Goal: Task Accomplishment & Management: Manage account settings

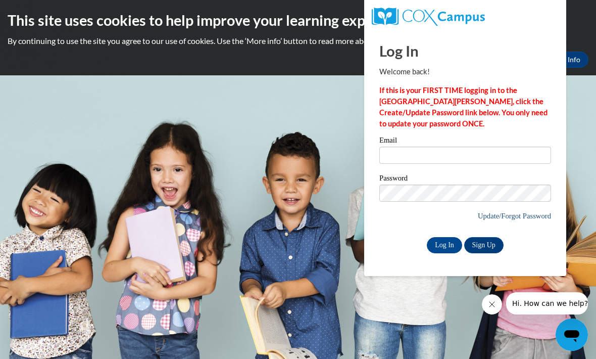
click at [520, 217] on link "Update/Forgot Password" at bounding box center [514, 216] width 73 height 8
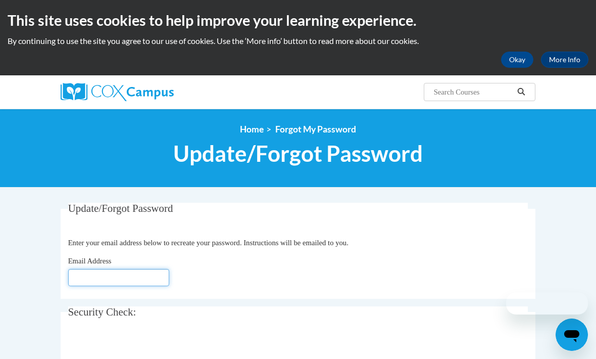
click at [132, 275] on input "Email Address" at bounding box center [118, 277] width 101 height 17
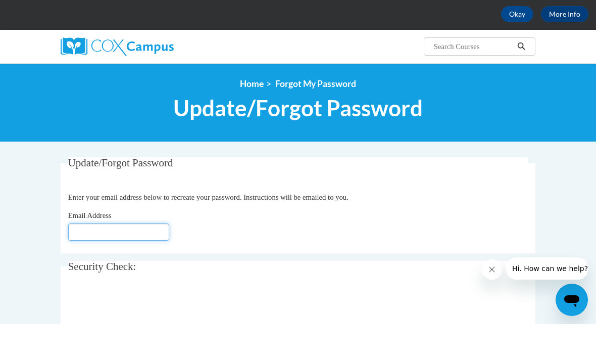
scroll to position [32, 0]
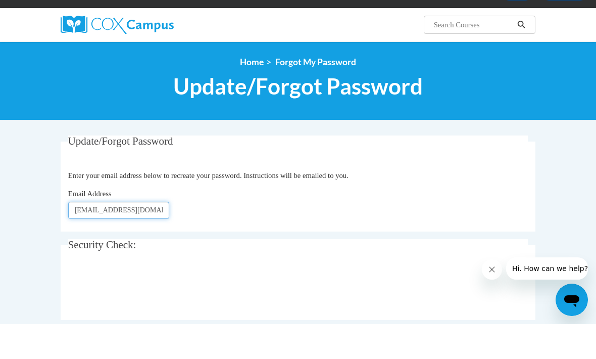
type input "ashleyscaife15@yahoo.com"
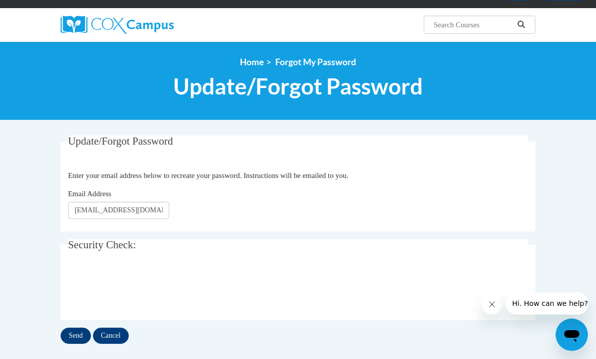
click at [76, 339] on input "Send" at bounding box center [76, 335] width 30 height 16
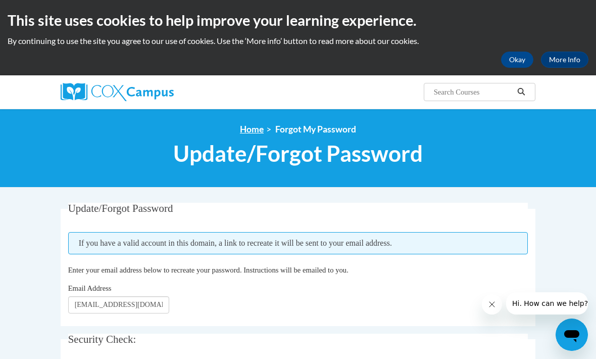
click at [243, 131] on link "Home" at bounding box center [252, 129] width 24 height 11
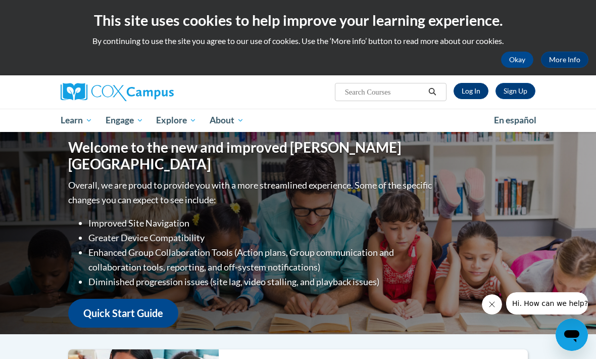
click at [473, 95] on link "Log In" at bounding box center [471, 91] width 35 height 16
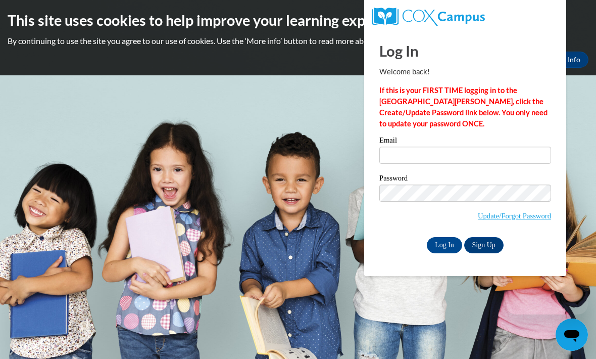
click at [413, 171] on div "Email" at bounding box center [465, 153] width 172 height 35
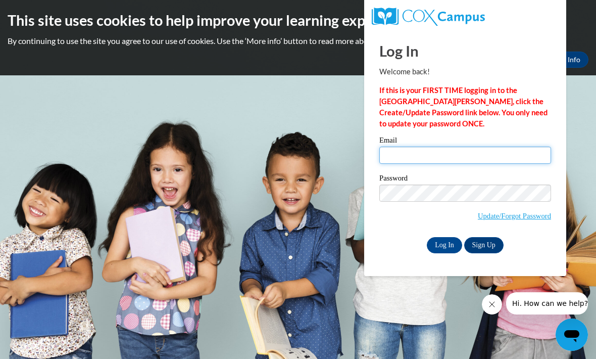
click at [413, 148] on input "Email" at bounding box center [465, 154] width 172 height 17
click at [405, 152] on input "Email" at bounding box center [465, 154] width 172 height 17
click at [449, 152] on input "ashleyscaife15@gmail.com" at bounding box center [465, 154] width 172 height 17
click at [446, 150] on input "ashleyscaife15@gmail.com" at bounding box center [465, 154] width 172 height 17
click at [447, 149] on input "ashleyscaife15@gmail.com" at bounding box center [465, 154] width 172 height 17
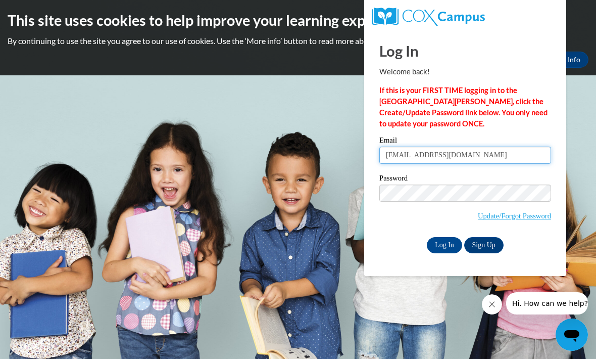
click at [446, 146] on input "ashleyscaife15@gmail.com" at bounding box center [465, 154] width 172 height 17
click at [450, 156] on input "ashleyscaife15@gmail.com" at bounding box center [465, 154] width 172 height 17
click at [449, 149] on input "ashleyscaife15@gmail.com" at bounding box center [465, 154] width 172 height 17
click at [443, 146] on input "ashleyscaife15@gmail.com" at bounding box center [465, 154] width 172 height 17
type input "ashleyscaife15@yahoo.com"
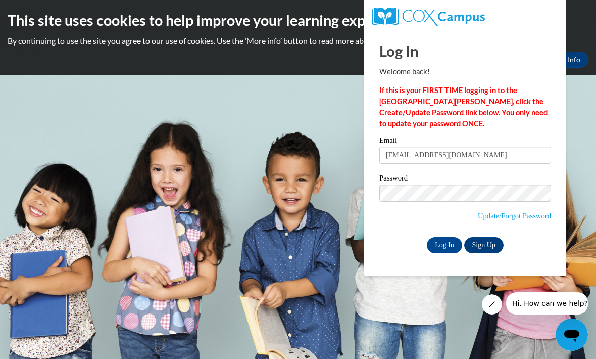
click at [430, 181] on label "Password" at bounding box center [465, 179] width 172 height 10
click at [445, 244] on input "Log In" at bounding box center [444, 245] width 35 height 16
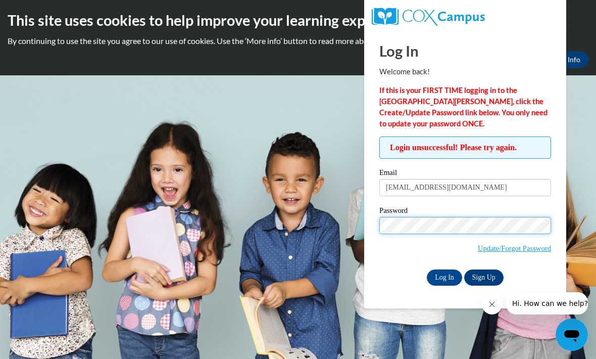
click at [445, 276] on input "Log In" at bounding box center [444, 277] width 35 height 16
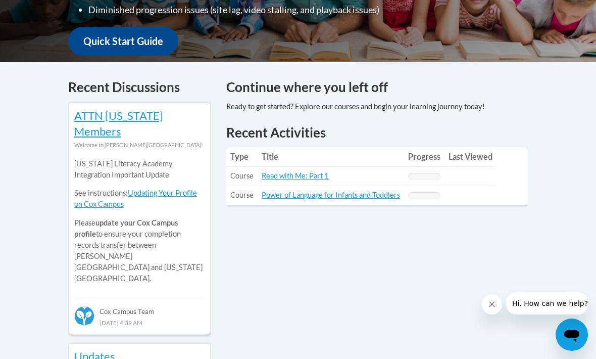
scroll to position [376, 0]
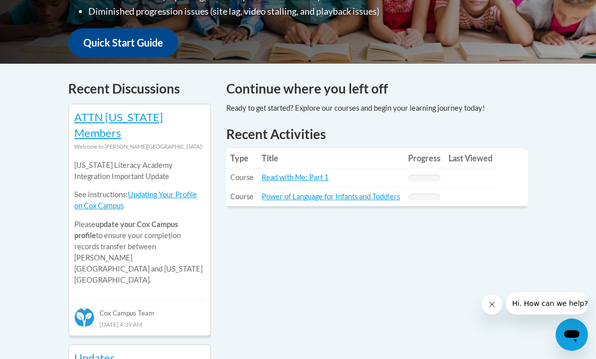
click at [307, 157] on th "Title" at bounding box center [331, 158] width 146 height 20
click at [556, 307] on span "Hi. How can we help?" at bounding box center [550, 303] width 76 height 8
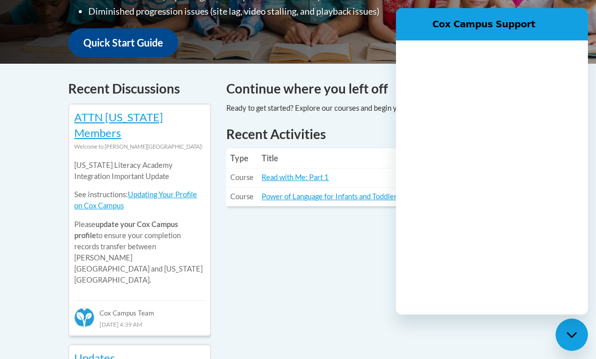
scroll to position [0, 0]
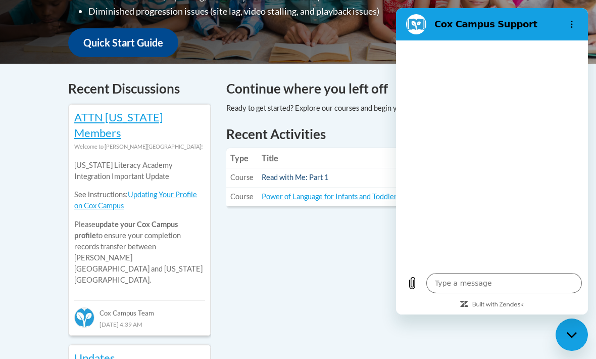
click at [304, 173] on link "Read with Me: Part 1" at bounding box center [295, 177] width 67 height 9
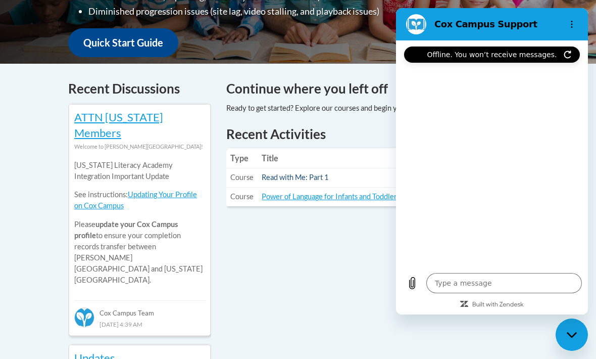
type textarea "x"
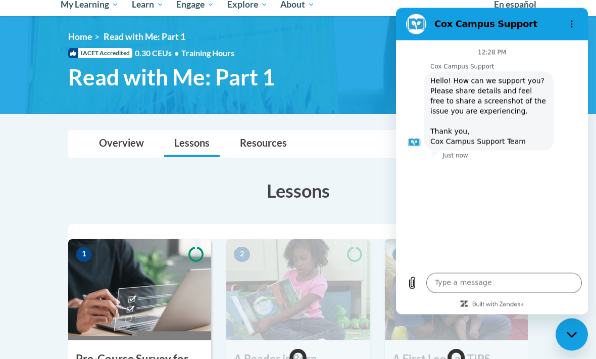
scroll to position [122, 0]
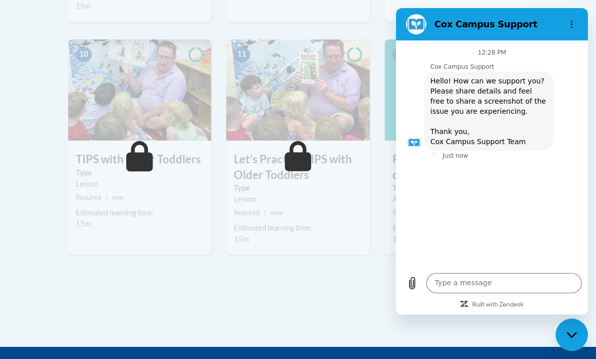
scroll to position [1149, 0]
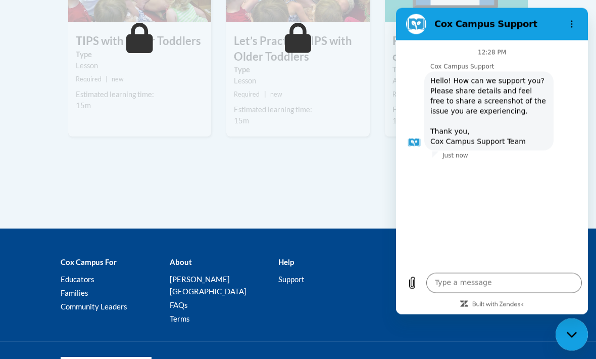
click at [581, 332] on div "Close messaging window" at bounding box center [572, 334] width 30 height 30
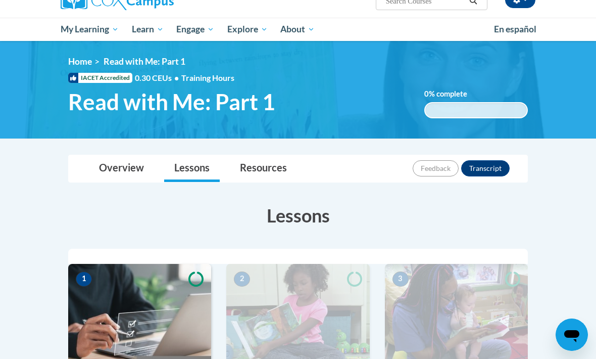
scroll to position [90, 0]
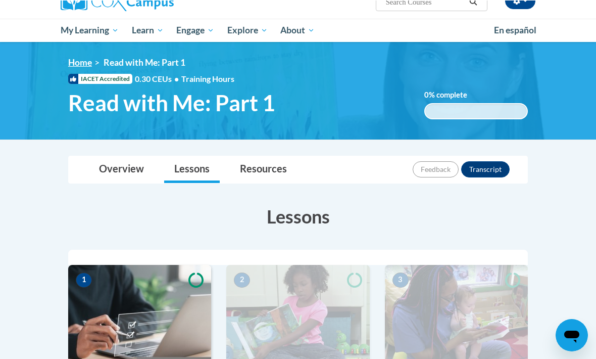
click at [89, 65] on link "Home" at bounding box center [80, 62] width 24 height 11
